Goal: Task Accomplishment & Management: Complete application form

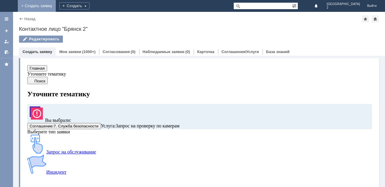
click at [56, 7] on link "+ Создать заявку" at bounding box center [37, 6] width 38 height 12
click at [56, 6] on link "+ Создать заявку" at bounding box center [37, 6] width 38 height 12
click at [60, 6] on link "+ Создать заявку" at bounding box center [42, 6] width 38 height 12
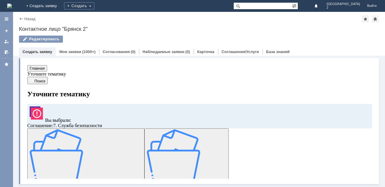
click at [60, 5] on link "+ Создать заявку" at bounding box center [42, 6] width 38 height 12
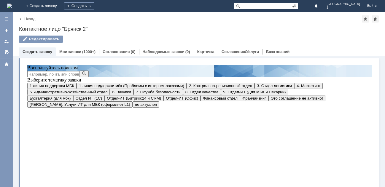
click at [69, 88] on span "1 линия поддержки МБК" at bounding box center [52, 86] width 44 height 4
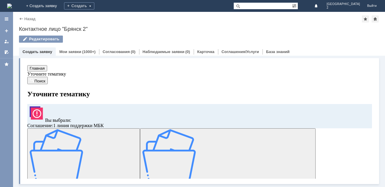
click at [70, 149] on img at bounding box center [56, 155] width 53 height 53
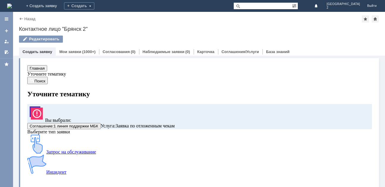
click at [46, 154] on img at bounding box center [36, 144] width 19 height 19
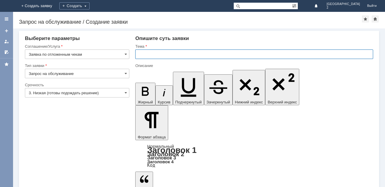
click at [142, 54] on input "text" at bounding box center [254, 53] width 238 height 9
type input "отлож.чеки бр2"
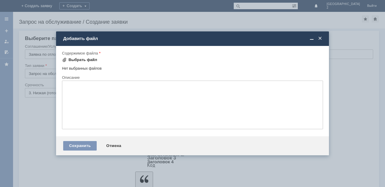
click at [86, 61] on div "Выбрать файл" at bounding box center [82, 60] width 29 height 5
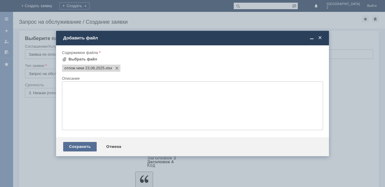
click at [76, 147] on div "Сохранить" at bounding box center [79, 146] width 33 height 9
